Goal: Information Seeking & Learning: Learn about a topic

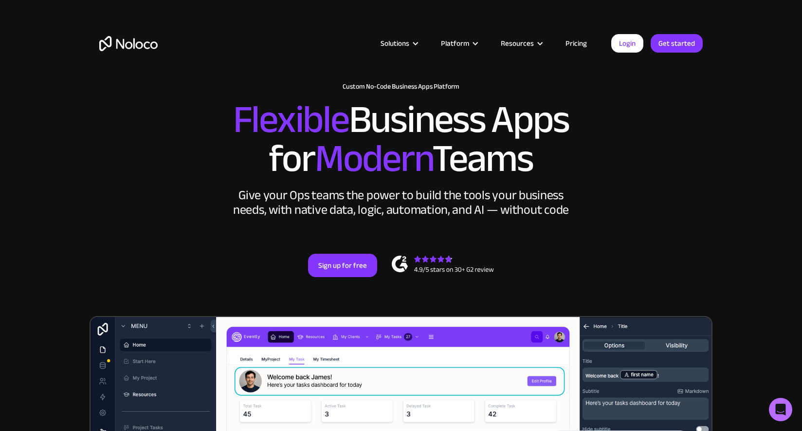
click at [576, 40] on link "Pricing" at bounding box center [576, 43] width 46 height 13
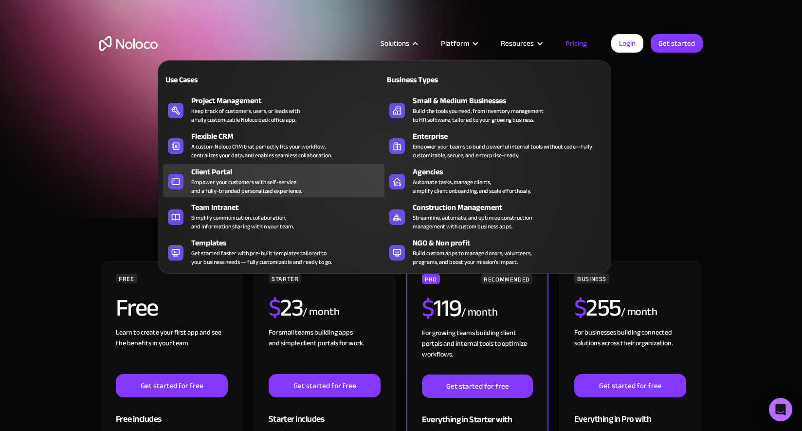
click at [278, 186] on div "Empower your customers with self-service and a fully-branded personalized exper…" at bounding box center [246, 187] width 111 height 18
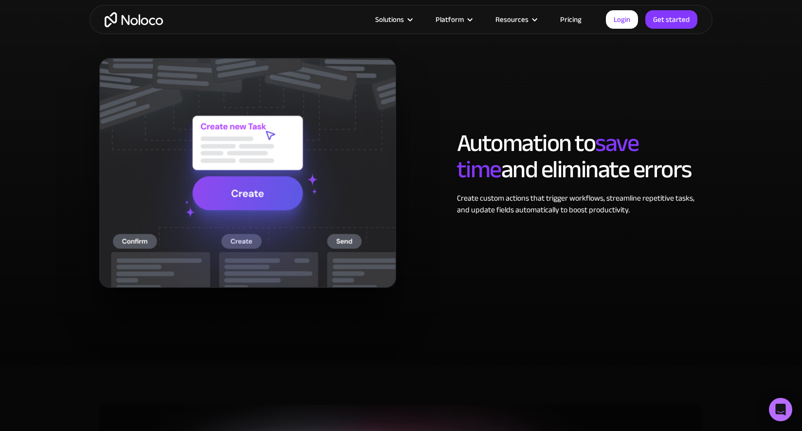
scroll to position [1917, 0]
click at [258, 202] on img at bounding box center [247, 173] width 297 height 230
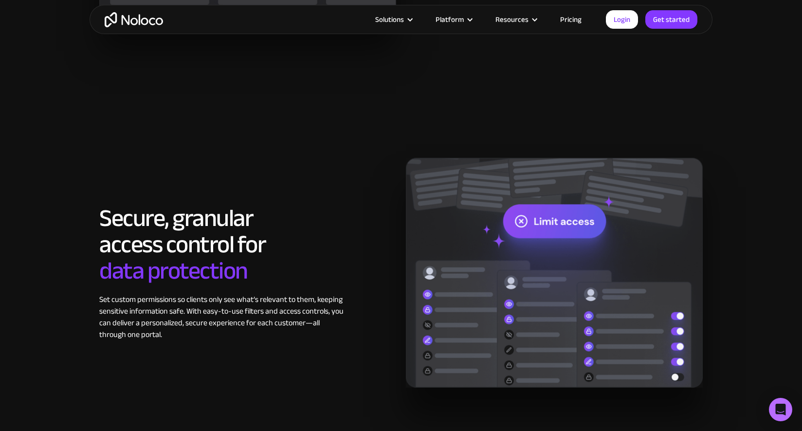
scroll to position [1167, 0]
